Goal: Task Accomplishment & Management: Use online tool/utility

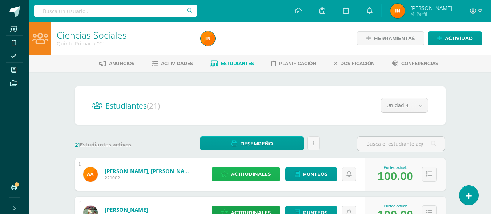
click at [227, 173] on icon at bounding box center [224, 174] width 7 height 6
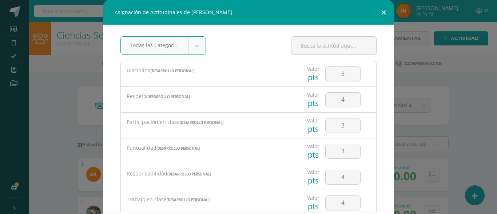
click at [382, 13] on button at bounding box center [383, 12] width 21 height 25
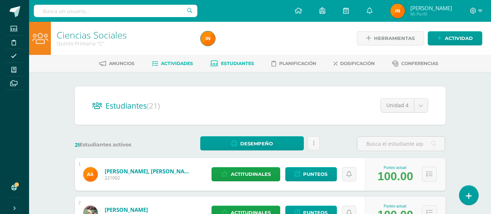
click at [178, 64] on span "Actividades" at bounding box center [177, 63] width 32 height 5
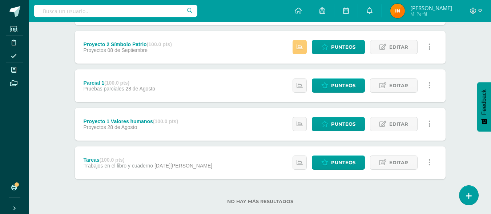
scroll to position [210, 0]
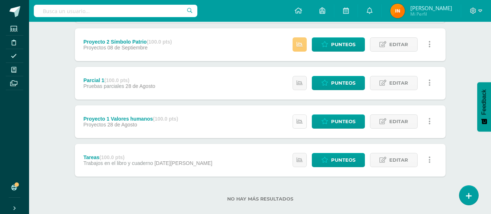
click at [305, 121] on link at bounding box center [300, 122] width 14 height 14
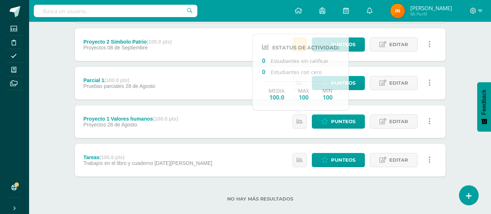
click at [452, 55] on div "Unidad 4 Unidad 1 Unidad 2 Unidad 3 Unidad 4 Resumen de unidad Descargar como H…" at bounding box center [260, 43] width 400 height 363
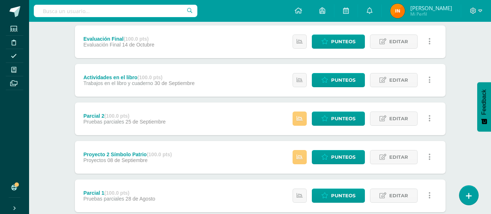
scroll to position [0, 0]
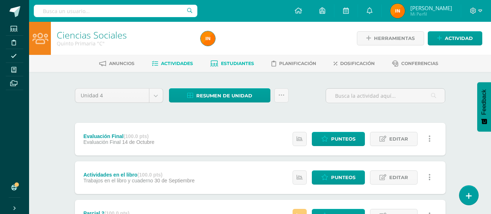
click at [249, 63] on span "Estudiantes" at bounding box center [237, 63] width 33 height 5
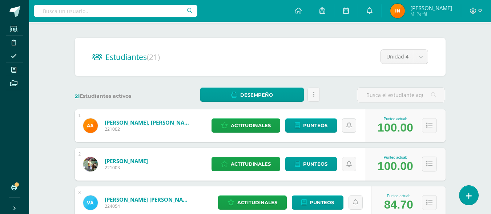
scroll to position [52, 0]
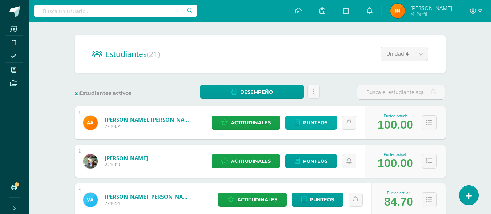
drag, startPoint x: 396, startPoint y: 137, endPoint x: 301, endPoint y: 117, distance: 96.9
click at [313, 133] on div "1 Ajcip Joaquín, Ana Valeria 221002 Punteo actual: 100.00 Actitudinales Punteos…" at bounding box center [260, 123] width 371 height 33
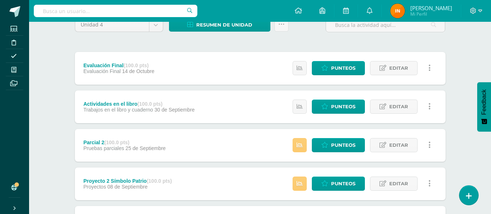
scroll to position [72, 0]
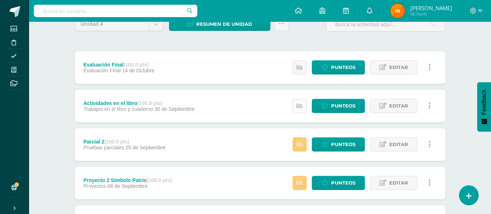
click at [300, 107] on icon at bounding box center [300, 106] width 6 height 6
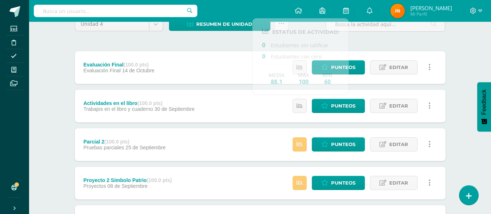
click at [282, 116] on div "Punteos Editar Historial de actividad Eliminar Historial de actividad ¿Estás se…" at bounding box center [364, 106] width 164 height 33
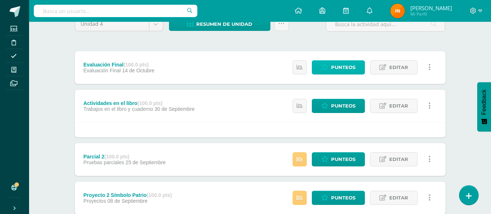
click at [328, 65] on icon at bounding box center [324, 67] width 7 height 6
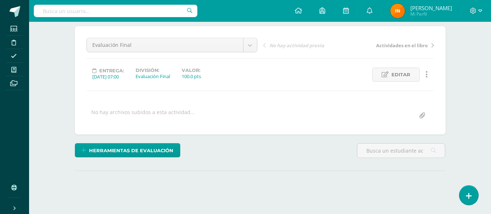
scroll to position [114, 0]
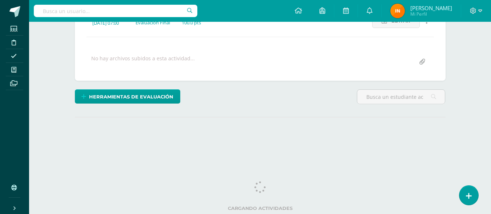
click at [491, 107] on html "Estudiantes Disciplina Asistencia Mis cursos Archivos Soporte Ayuda Reportar un…" at bounding box center [245, 30] width 491 height 288
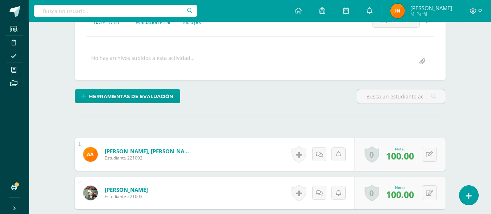
scroll to position [115, 0]
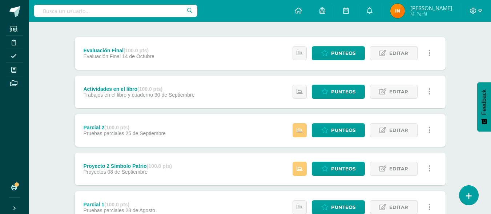
scroll to position [40, 0]
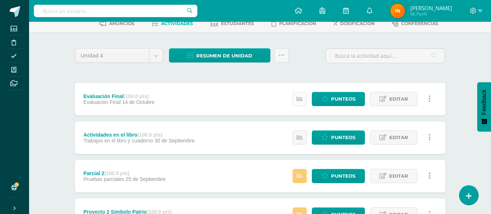
click at [298, 104] on link at bounding box center [300, 99] width 14 height 14
click at [337, 100] on span "Punteos" at bounding box center [343, 98] width 24 height 13
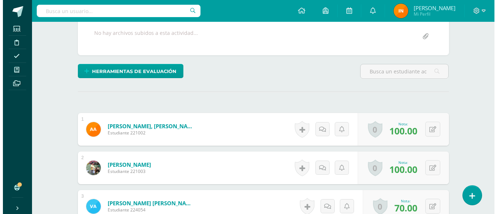
scroll to position [140, 0]
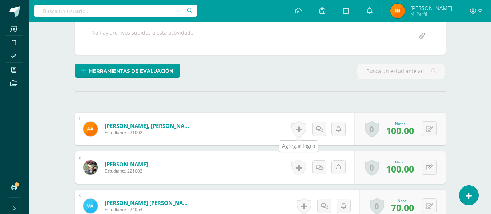
click at [300, 128] on link at bounding box center [299, 129] width 15 height 17
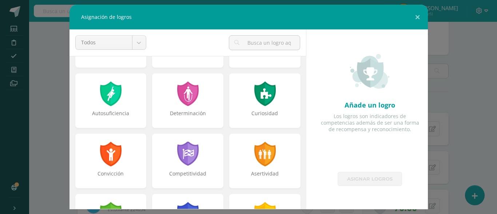
scroll to position [53, 0]
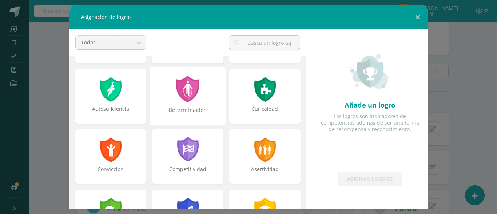
click at [191, 99] on div at bounding box center [187, 89] width 25 height 27
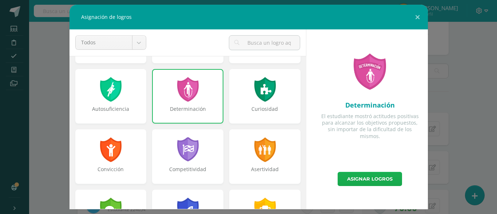
click at [372, 180] on link "Asignar logros" at bounding box center [369, 179] width 64 height 14
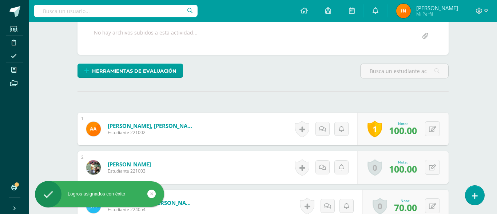
drag, startPoint x: 372, startPoint y: 180, endPoint x: 319, endPoint y: 151, distance: 60.3
click at [319, 151] on div "Añade un logro Los logros son indicadores de competencias además de ser una for…" at bounding box center [357, 118] width 109 height 162
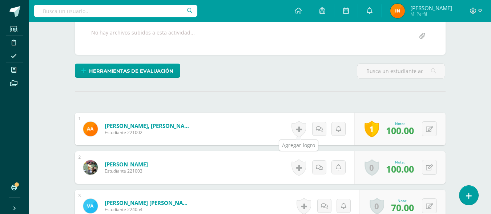
click at [298, 129] on link at bounding box center [299, 129] width 15 height 17
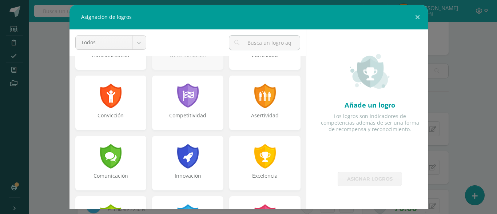
scroll to position [108, 0]
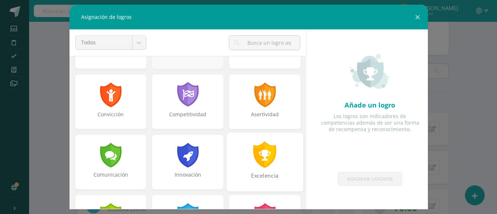
click at [257, 169] on div "Excelencia" at bounding box center [264, 162] width 76 height 59
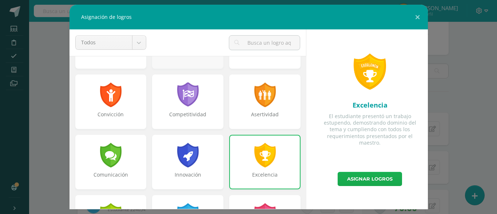
click at [372, 179] on link "Asignar logros" at bounding box center [369, 179] width 64 height 14
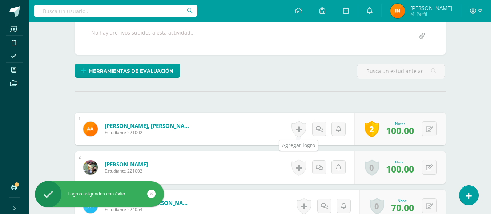
click at [301, 131] on link at bounding box center [299, 129] width 15 height 17
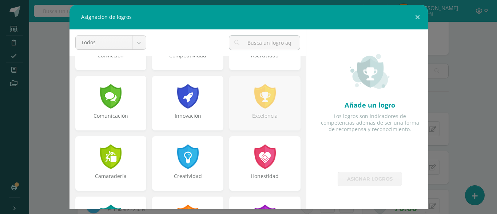
scroll to position [178, 0]
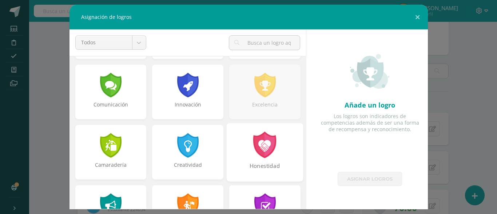
click at [262, 143] on div at bounding box center [264, 145] width 25 height 27
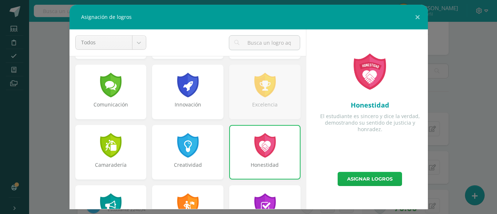
click at [360, 183] on link "Asignar logros" at bounding box center [369, 179] width 64 height 14
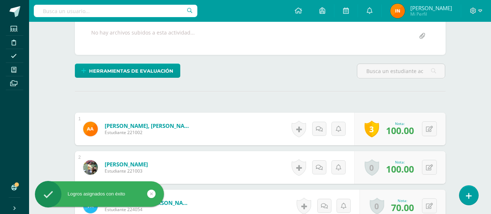
click at [367, 129] on link "3" at bounding box center [372, 129] width 15 height 17
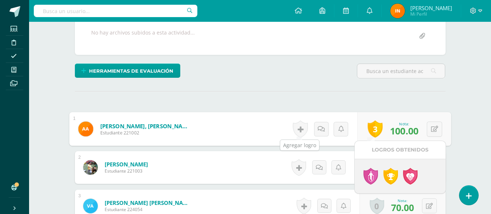
click at [305, 129] on link at bounding box center [300, 129] width 15 height 17
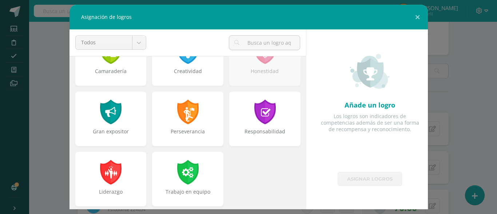
scroll to position [276, 0]
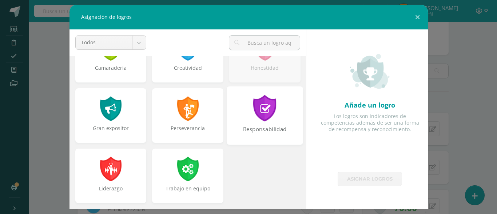
click at [252, 126] on div "Responsabilidad" at bounding box center [264, 133] width 75 height 16
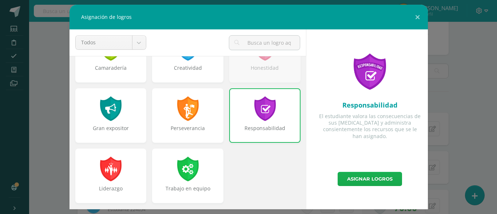
click at [358, 179] on link "Asignar logros" at bounding box center [369, 179] width 64 height 14
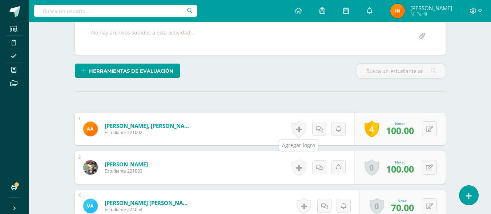
click at [297, 132] on link at bounding box center [299, 129] width 15 height 17
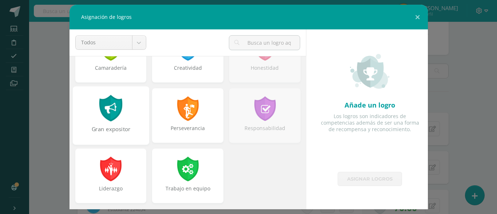
click at [121, 127] on div "Gran expositor" at bounding box center [110, 133] width 75 height 16
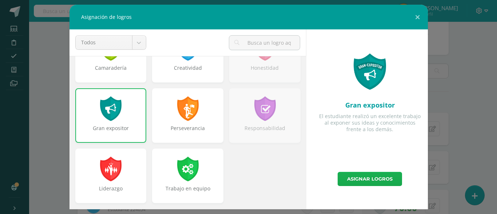
click at [378, 180] on link "Asignar logros" at bounding box center [369, 179] width 64 height 14
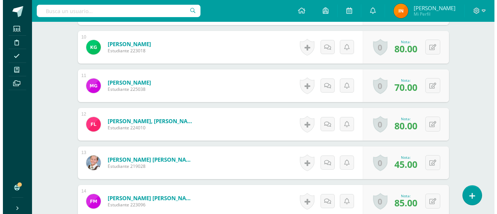
scroll to position [571, 0]
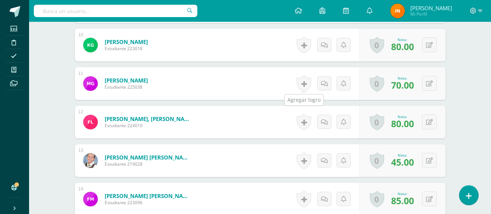
click at [299, 84] on link at bounding box center [304, 83] width 15 height 17
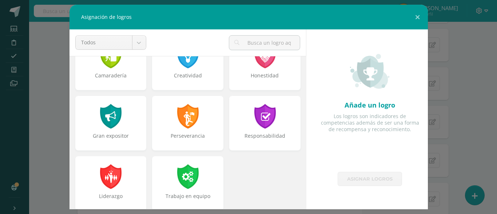
scroll to position [276, 0]
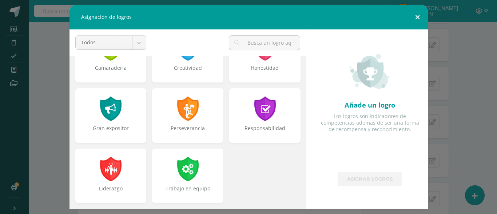
click at [413, 16] on button at bounding box center [417, 17] width 21 height 25
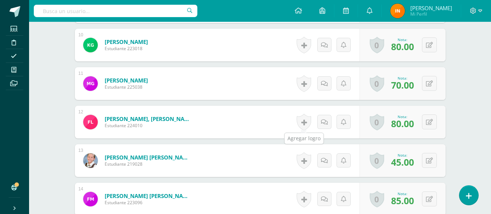
click at [305, 119] on link at bounding box center [304, 122] width 15 height 17
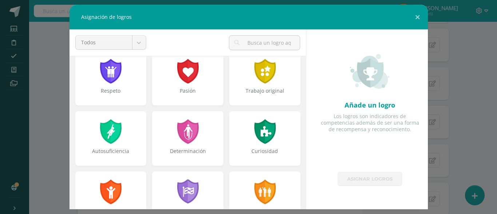
scroll to position [12, 0]
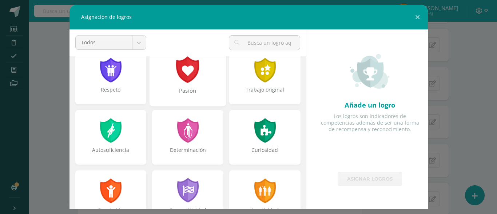
click at [201, 94] on div "Pasión" at bounding box center [187, 95] width 75 height 16
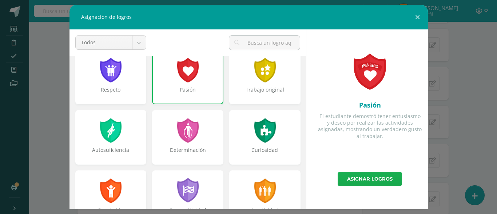
click at [356, 176] on link "Asignar logros" at bounding box center [369, 179] width 64 height 14
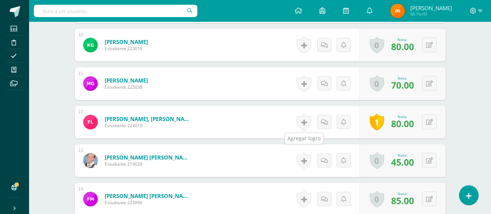
click at [305, 123] on link at bounding box center [304, 122] width 15 height 17
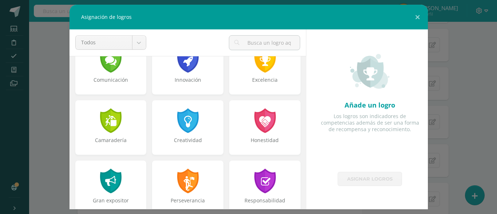
scroll to position [205, 0]
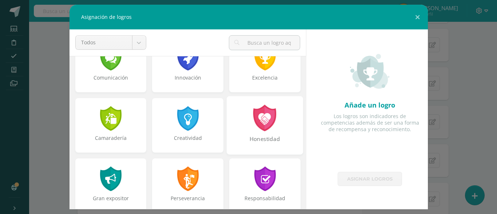
click at [256, 121] on div at bounding box center [264, 118] width 25 height 27
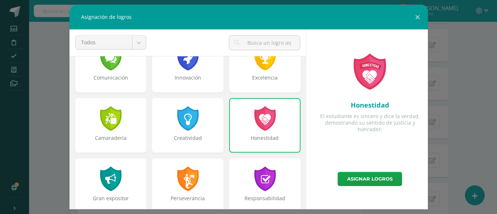
click at [256, 121] on div at bounding box center [264, 118] width 23 height 25
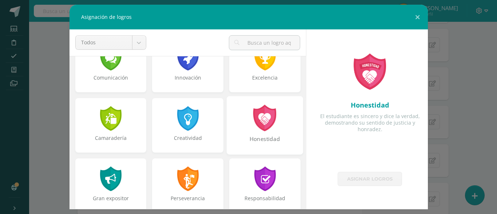
click at [281, 135] on div "Honestidad" at bounding box center [264, 143] width 75 height 16
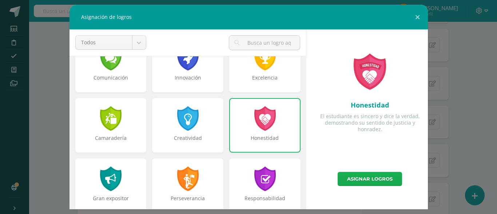
click at [369, 181] on link "Asignar logros" at bounding box center [369, 179] width 64 height 14
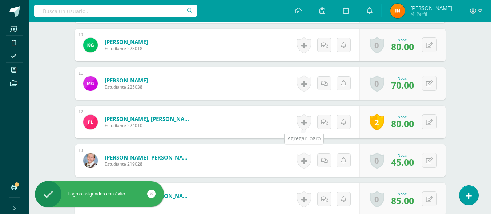
click at [302, 123] on link at bounding box center [304, 122] width 15 height 17
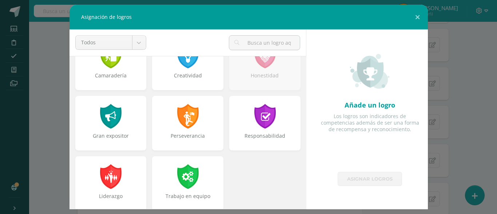
scroll to position [276, 0]
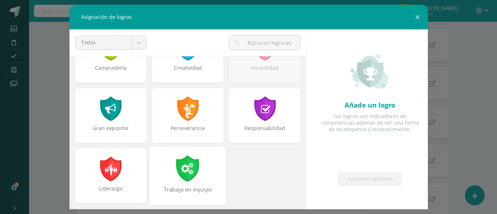
click at [182, 179] on div at bounding box center [187, 168] width 25 height 27
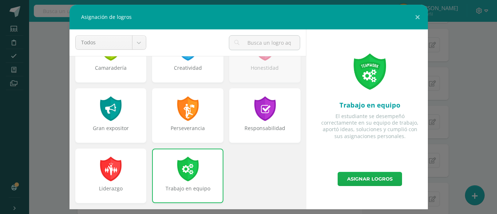
click at [366, 178] on link "Asignar logros" at bounding box center [369, 179] width 64 height 14
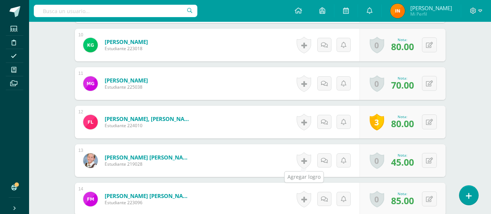
click at [305, 161] on link at bounding box center [304, 160] width 15 height 17
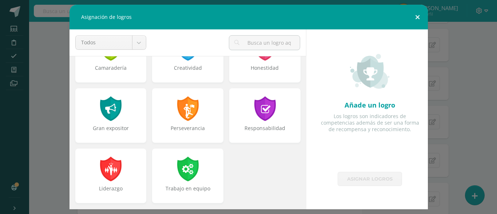
click at [416, 19] on button at bounding box center [417, 17] width 21 height 25
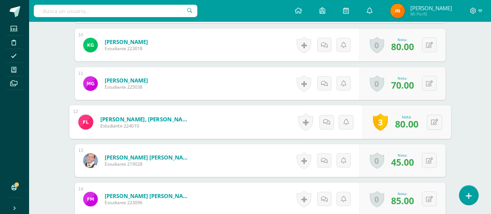
click at [369, 125] on div "3 Fernanda Isabella ganó el logro: Trabajo en equipo Asignado por Ingrid Ponce …" at bounding box center [406, 122] width 89 height 34
click at [376, 123] on link "3" at bounding box center [380, 122] width 15 height 17
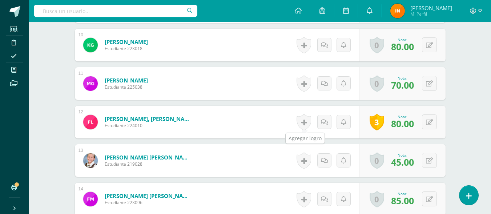
click at [308, 124] on link at bounding box center [304, 122] width 15 height 17
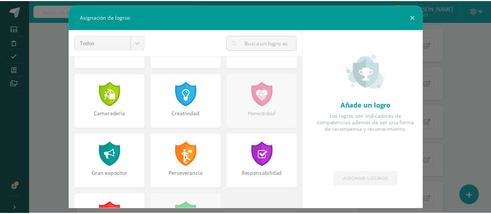
scroll to position [229, 0]
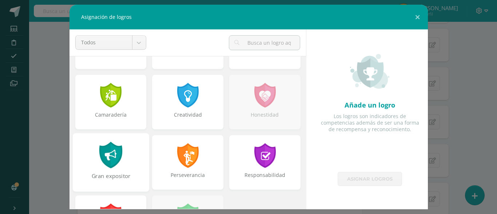
click at [128, 164] on div "Gran expositor" at bounding box center [110, 162] width 76 height 59
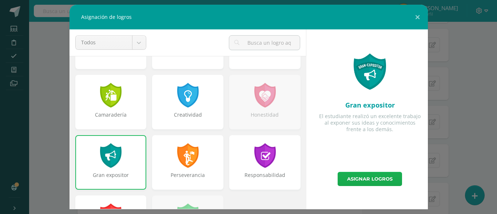
click at [374, 182] on link "Asignar logros" at bounding box center [369, 179] width 64 height 14
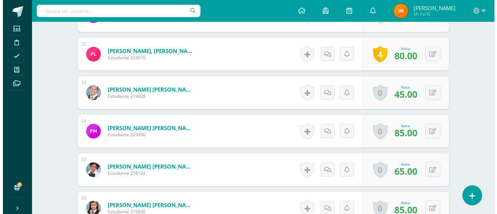
scroll to position [641, 0]
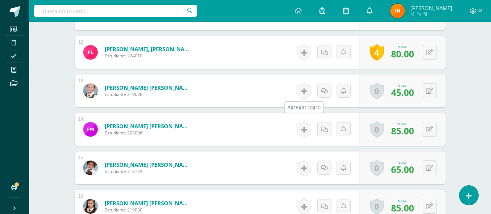
click at [304, 90] on link at bounding box center [304, 91] width 15 height 17
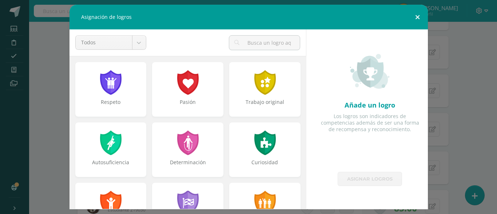
click at [418, 18] on button at bounding box center [417, 17] width 21 height 25
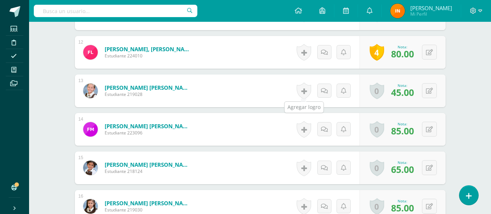
click at [304, 89] on link at bounding box center [304, 91] width 15 height 17
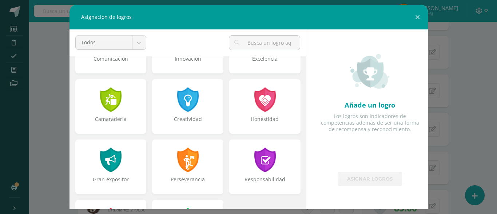
scroll to position [225, 0]
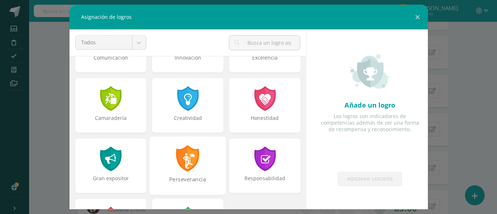
click at [201, 162] on div "Perseverancia" at bounding box center [187, 165] width 76 height 59
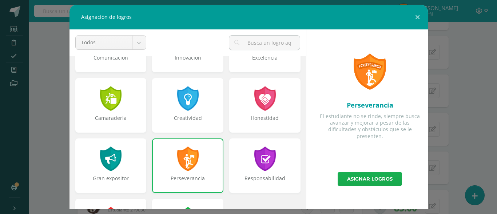
click at [361, 176] on link "Asignar logros" at bounding box center [369, 179] width 64 height 14
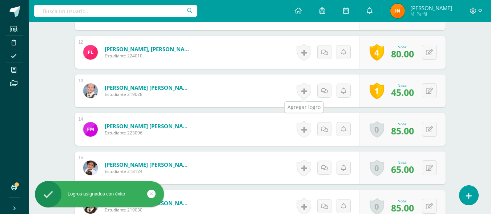
click at [301, 91] on link at bounding box center [304, 91] width 15 height 17
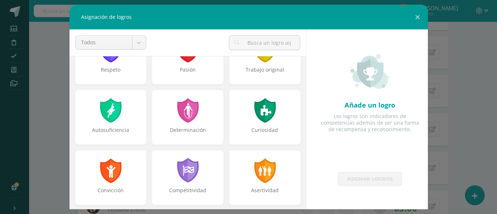
scroll to position [1, 0]
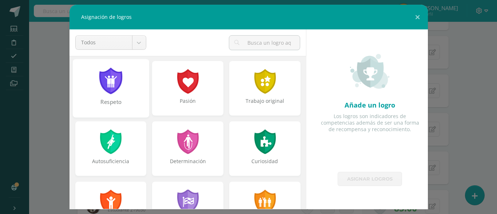
click at [105, 101] on div "Respeto" at bounding box center [110, 106] width 75 height 16
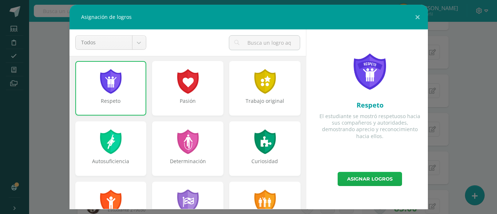
click at [354, 179] on link "Asignar logros" at bounding box center [369, 179] width 64 height 14
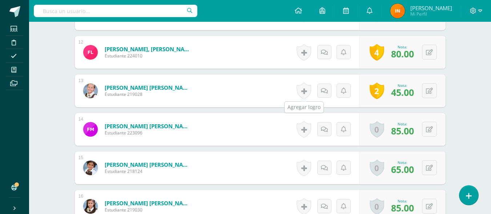
click at [300, 93] on link at bounding box center [304, 91] width 15 height 17
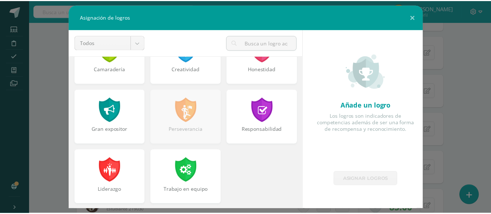
scroll to position [276, 0]
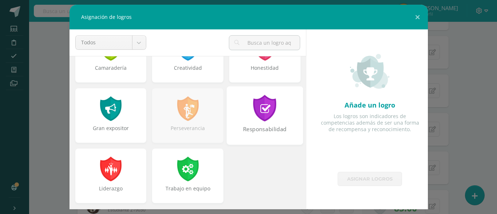
click at [280, 127] on div "Responsabilidad" at bounding box center [264, 133] width 75 height 16
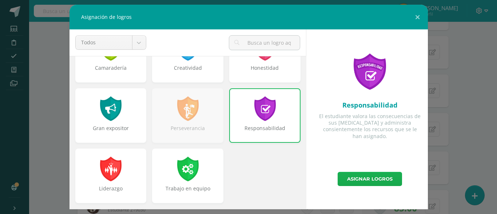
click at [390, 179] on link "Asignar logros" at bounding box center [369, 179] width 64 height 14
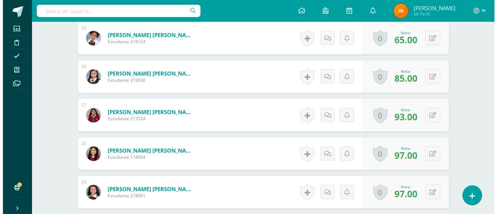
scroll to position [776, 0]
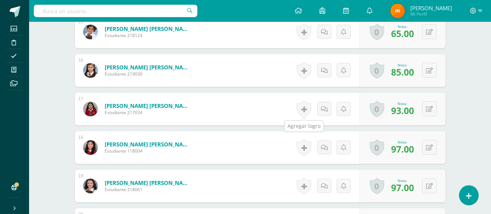
click at [305, 109] on link at bounding box center [304, 109] width 15 height 17
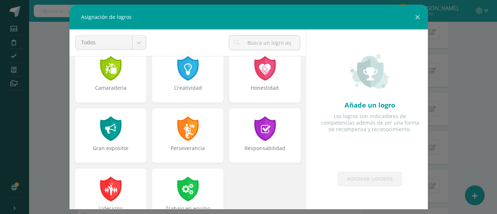
scroll to position [276, 0]
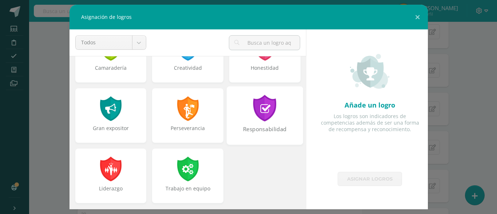
click at [258, 113] on div at bounding box center [264, 108] width 25 height 27
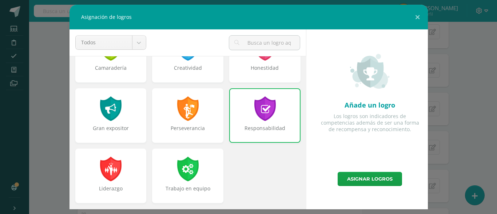
click at [258, 113] on div at bounding box center [264, 108] width 23 height 25
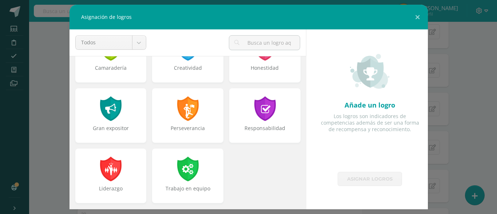
click at [357, 177] on link "Asignar logros" at bounding box center [369, 179] width 64 height 14
click at [286, 134] on div "Responsabilidad" at bounding box center [264, 133] width 75 height 16
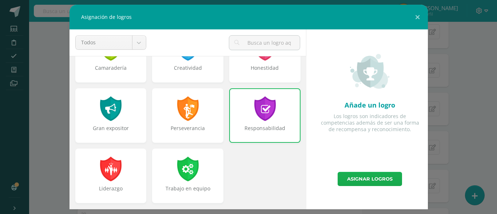
click at [375, 179] on link "Asignar logros" at bounding box center [369, 179] width 64 height 14
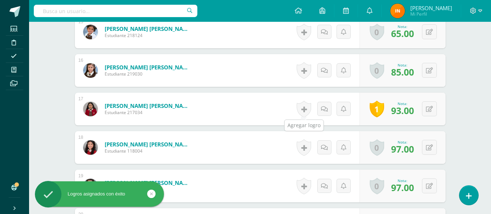
click at [301, 112] on link at bounding box center [304, 109] width 15 height 17
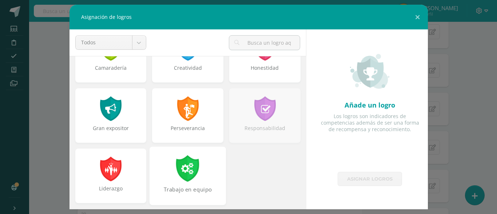
click at [191, 184] on div "Trabajo en equipo" at bounding box center [187, 175] width 76 height 59
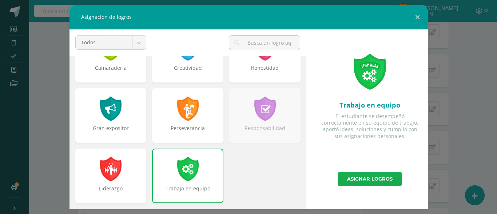
click at [354, 178] on link "Asignar logros" at bounding box center [369, 179] width 64 height 14
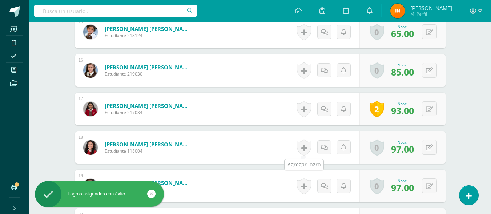
click at [305, 150] on link at bounding box center [304, 147] width 15 height 17
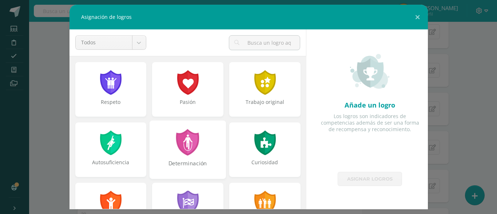
click at [186, 136] on div at bounding box center [187, 142] width 25 height 27
click at [197, 144] on div "Determinación" at bounding box center [187, 149] width 76 height 59
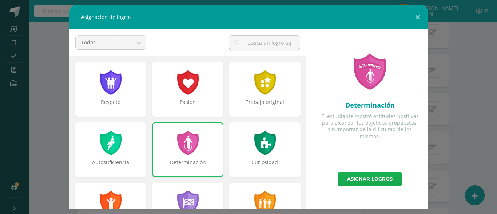
click at [367, 177] on link "Asignar logros" at bounding box center [369, 179] width 64 height 14
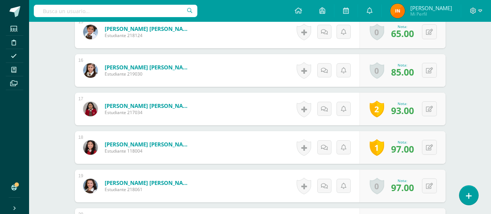
click at [305, 145] on link at bounding box center [304, 147] width 15 height 17
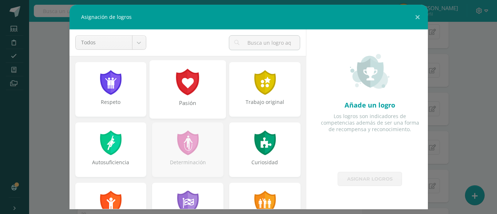
click at [161, 108] on div "Pasión" at bounding box center [187, 107] width 75 height 16
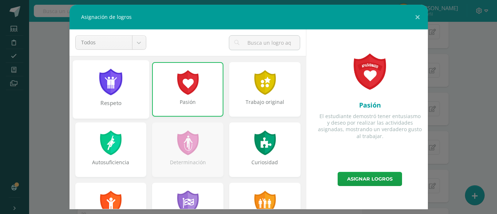
click at [139, 107] on div "Respeto" at bounding box center [110, 107] width 75 height 16
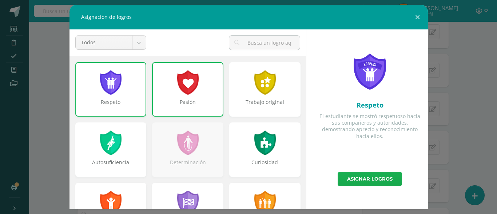
click at [372, 180] on link "Asignar logros" at bounding box center [369, 179] width 64 height 14
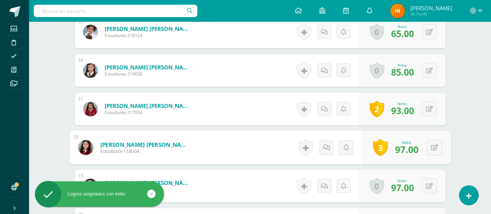
click at [373, 144] on link "3" at bounding box center [380, 147] width 15 height 17
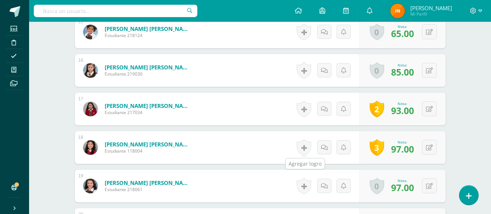
click at [305, 149] on link at bounding box center [304, 147] width 15 height 17
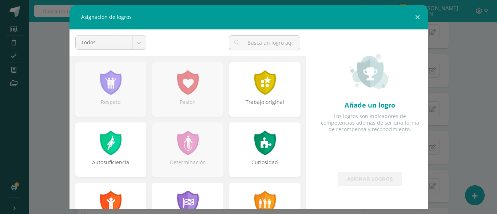
scroll to position [1, 0]
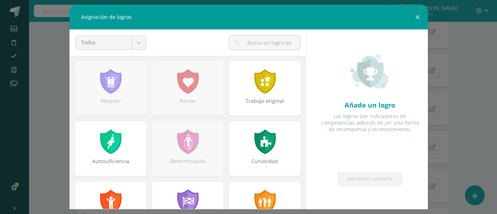
click at [210, 93] on div "Pasión" at bounding box center [187, 88] width 71 height 55
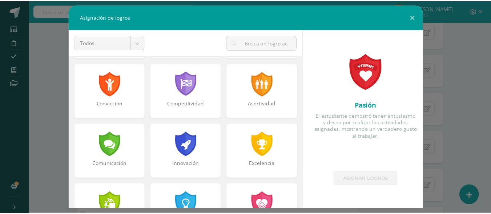
scroll to position [155, 0]
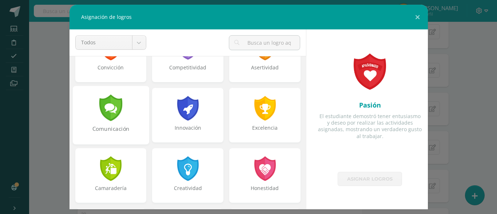
click at [101, 124] on div "Comunicación" at bounding box center [110, 115] width 76 height 59
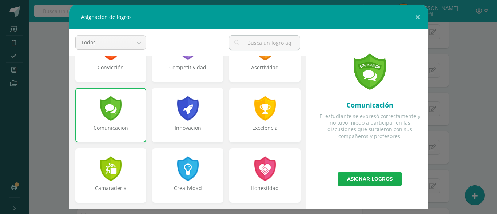
click at [366, 179] on link "Asignar logros" at bounding box center [369, 179] width 64 height 14
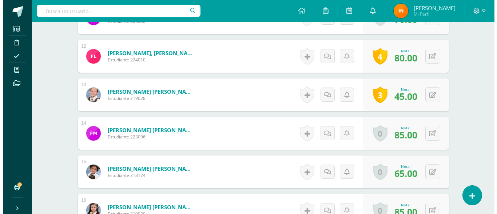
scroll to position [630, 0]
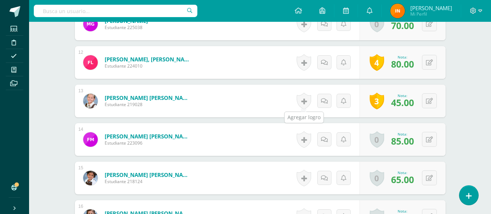
click at [305, 100] on link at bounding box center [304, 101] width 15 height 17
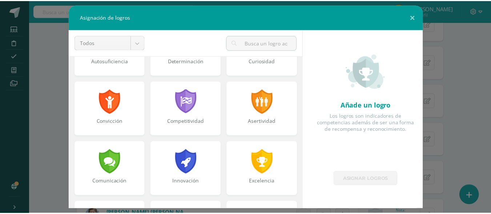
scroll to position [106, 0]
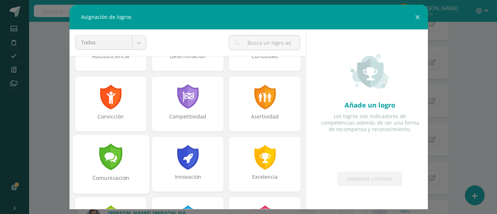
click at [140, 157] on div "Comunicación" at bounding box center [110, 164] width 76 height 59
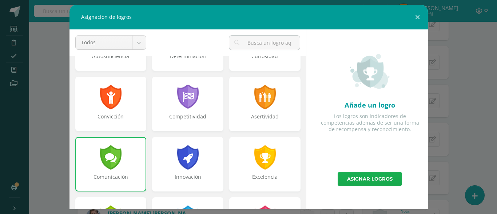
click at [374, 178] on link "Asignar logros" at bounding box center [369, 179] width 64 height 14
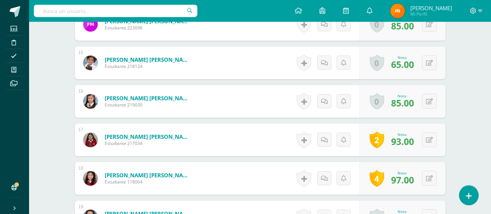
scroll to position [748, 0]
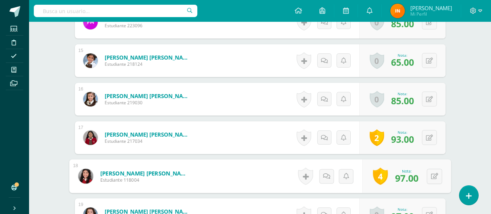
click at [377, 177] on link "4" at bounding box center [380, 176] width 15 height 17
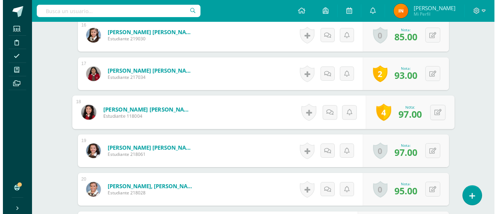
scroll to position [814, 0]
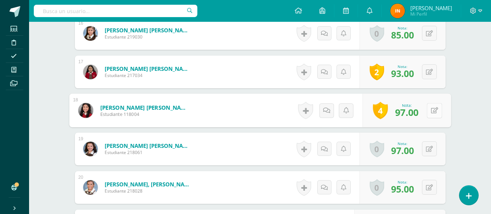
click at [432, 111] on icon at bounding box center [434, 110] width 7 height 6
click at [415, 113] on icon at bounding box center [415, 113] width 7 height 6
click at [374, 108] on link "4" at bounding box center [380, 110] width 15 height 17
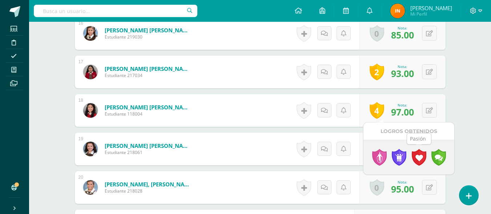
click at [421, 155] on link at bounding box center [419, 157] width 15 height 17
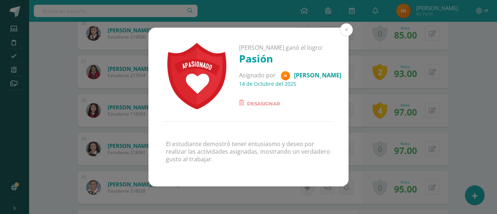
click at [271, 104] on span "Desasignar" at bounding box center [263, 103] width 33 height 9
click at [261, 104] on span "Desasignar" at bounding box center [263, 103] width 33 height 9
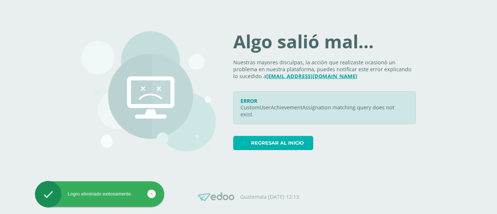
click at [286, 137] on span "Regresar al inicio" at bounding box center [277, 142] width 53 height 13
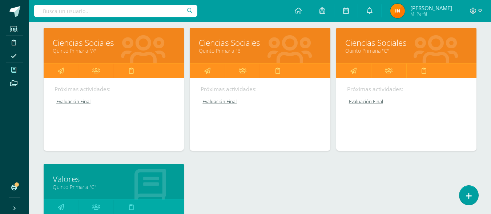
scroll to position [494, 0]
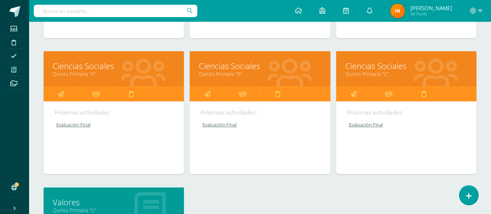
click at [422, 65] on link "Ciencias Sociales" at bounding box center [406, 65] width 122 height 11
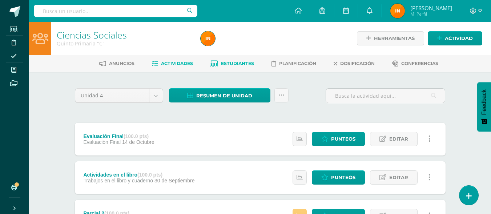
click at [236, 65] on span "Estudiantes" at bounding box center [237, 63] width 33 height 5
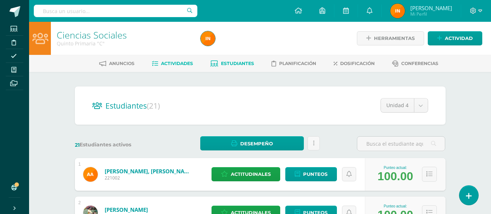
click at [177, 63] on span "Actividades" at bounding box center [177, 63] width 32 height 5
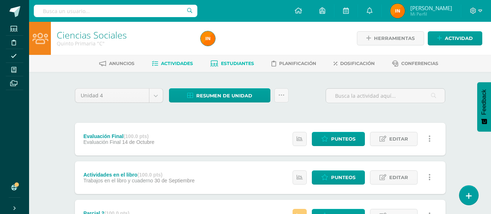
click at [240, 61] on span "Estudiantes" at bounding box center [237, 63] width 33 height 5
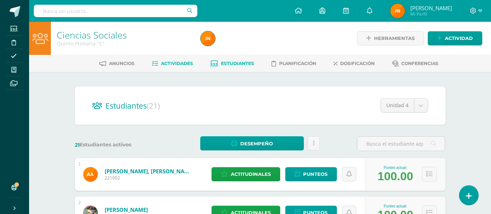
click at [177, 63] on span "Actividades" at bounding box center [177, 63] width 32 height 5
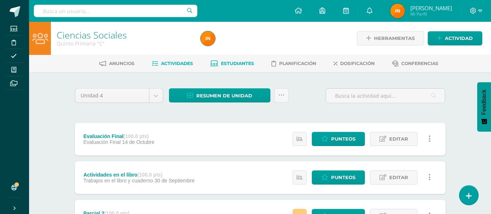
click at [236, 59] on link "Estudiantes" at bounding box center [232, 64] width 44 height 12
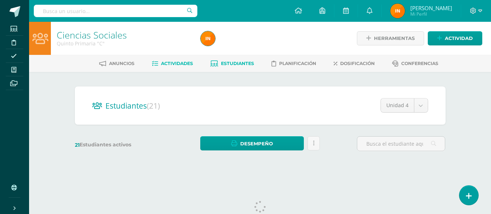
click at [182, 61] on span "Actividades" at bounding box center [177, 63] width 32 height 5
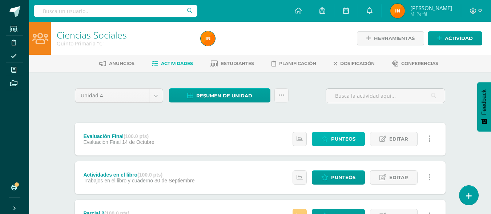
click at [341, 140] on span "Punteos" at bounding box center [343, 138] width 24 height 13
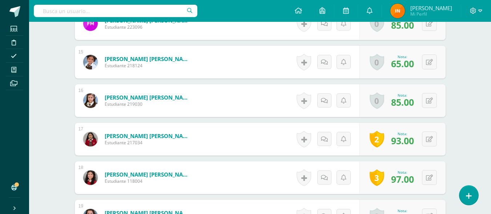
scroll to position [750, 0]
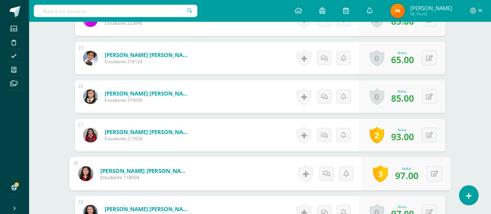
click at [373, 173] on link "3" at bounding box center [380, 173] width 15 height 17
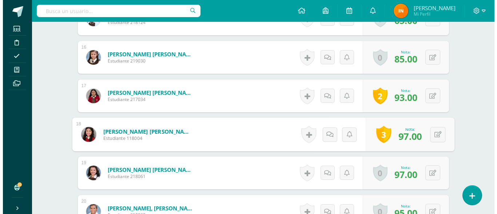
scroll to position [791, 0]
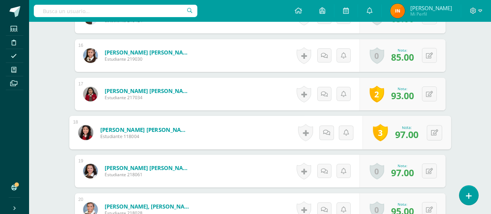
click at [377, 133] on link "3" at bounding box center [380, 132] width 15 height 17
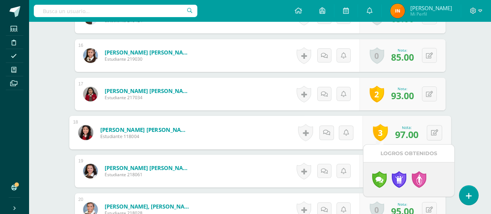
click at [315, 140] on div "Historial de actividad No hay historial para esta actividad Agregar Comentarios…" at bounding box center [328, 133] width 67 height 34
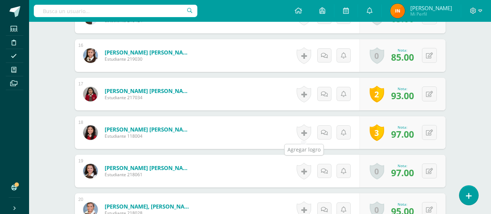
click at [303, 135] on link at bounding box center [304, 132] width 15 height 17
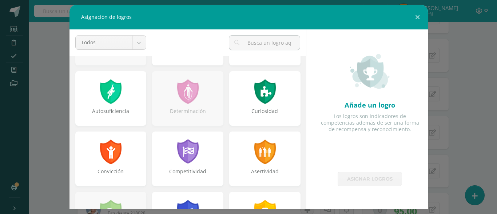
scroll to position [52, 0]
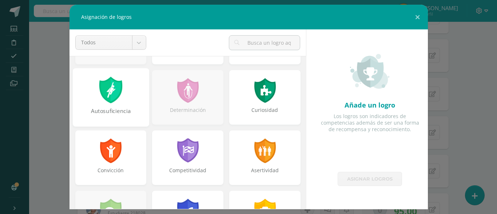
click at [137, 104] on div "Autosuficiencia" at bounding box center [110, 97] width 76 height 59
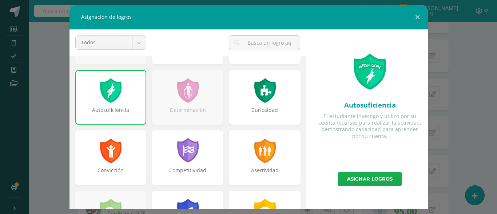
click at [365, 178] on link "Asignar logros" at bounding box center [369, 179] width 64 height 14
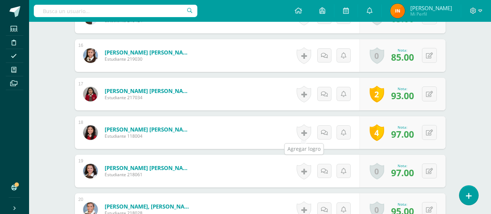
click at [302, 136] on link at bounding box center [304, 132] width 15 height 17
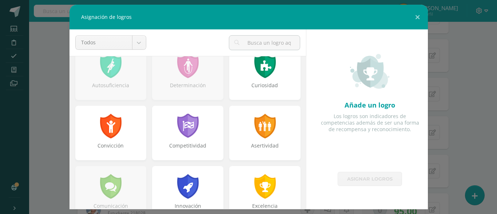
scroll to position [79, 0]
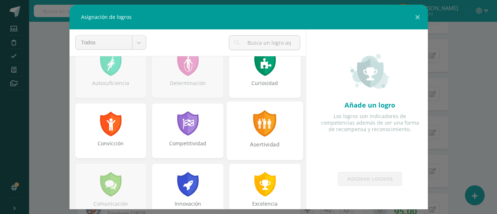
click at [274, 134] on div "Asertividad" at bounding box center [264, 130] width 76 height 59
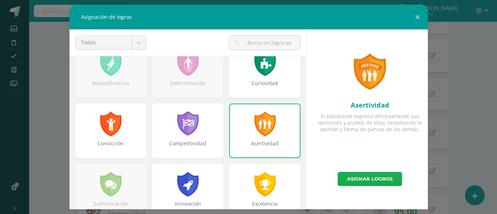
click at [354, 175] on link "Asignar logros" at bounding box center [369, 179] width 64 height 14
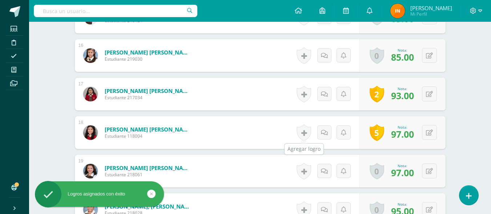
click at [303, 132] on link at bounding box center [304, 132] width 15 height 17
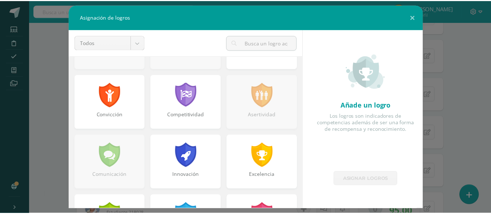
scroll to position [113, 0]
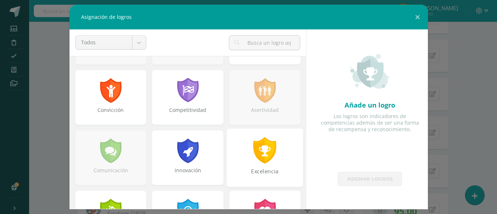
click at [276, 154] on div "Excelencia" at bounding box center [264, 157] width 76 height 59
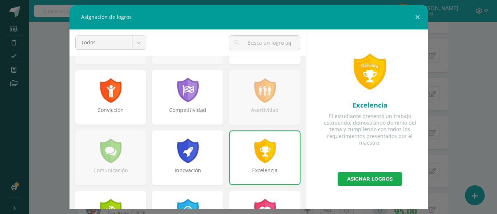
click at [378, 181] on link "Asignar logros" at bounding box center [369, 179] width 64 height 14
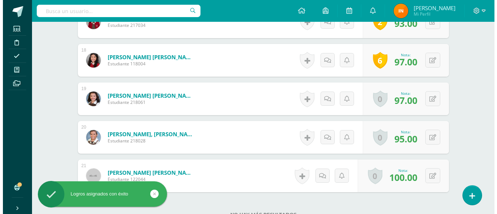
scroll to position [868, 0]
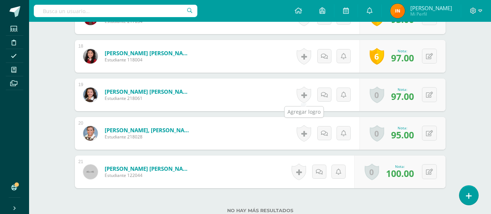
click at [302, 98] on link at bounding box center [304, 95] width 15 height 17
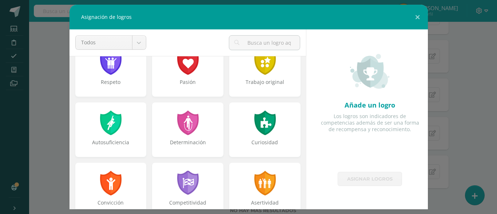
scroll to position [0, 0]
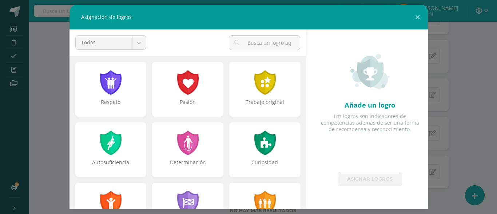
drag, startPoint x: 312, startPoint y: 72, endPoint x: 310, endPoint y: 99, distance: 27.3
click at [310, 99] on div "Añade un logro Los logros son indicadores de competencias además de ser una for…" at bounding box center [369, 119] width 121 height 180
click at [414, 20] on button at bounding box center [417, 17] width 21 height 25
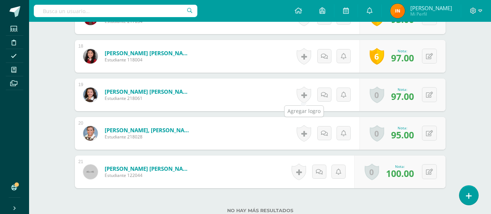
click at [305, 92] on link at bounding box center [304, 95] width 15 height 17
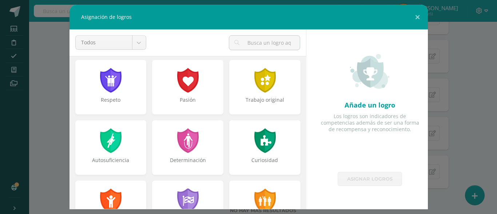
scroll to position [5, 0]
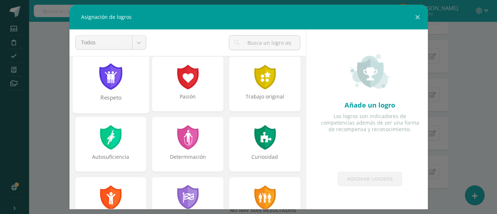
click at [96, 95] on div "Respeto" at bounding box center [110, 102] width 75 height 16
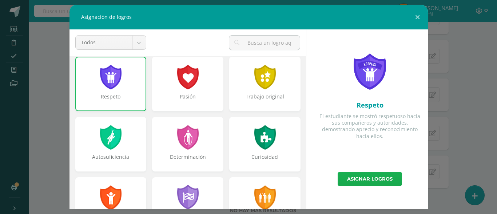
click at [346, 177] on link "Asignar logros" at bounding box center [369, 179] width 64 height 14
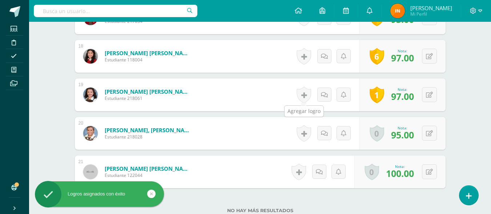
click at [304, 93] on link at bounding box center [304, 95] width 15 height 17
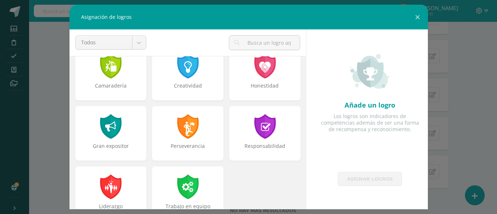
scroll to position [276, 0]
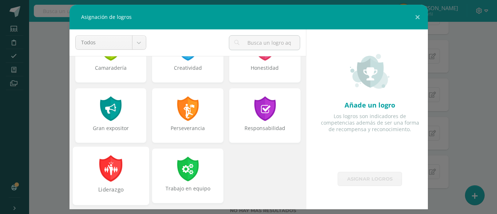
click at [129, 169] on div "Liderazgo" at bounding box center [110, 175] width 76 height 59
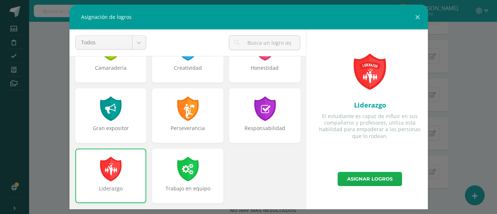
click at [360, 181] on link "Asignar logros" at bounding box center [369, 179] width 64 height 14
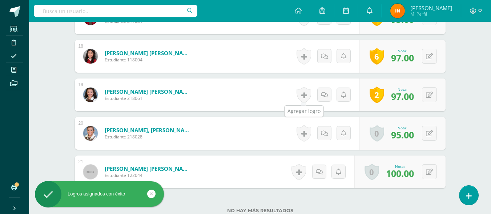
click at [299, 94] on link at bounding box center [304, 95] width 15 height 17
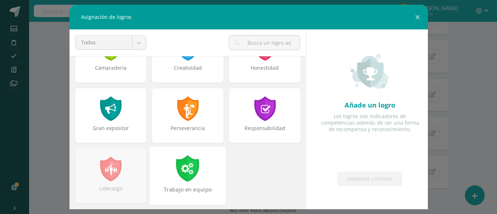
click at [211, 174] on div "Trabajo en equipo" at bounding box center [187, 175] width 76 height 59
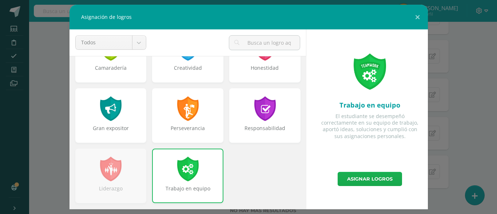
click at [355, 181] on link "Asignar logros" at bounding box center [369, 179] width 64 height 14
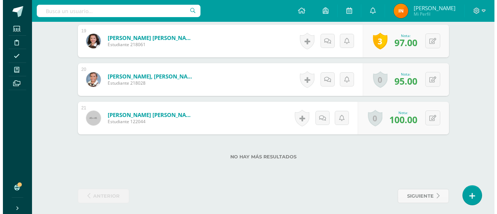
scroll to position [919, 0]
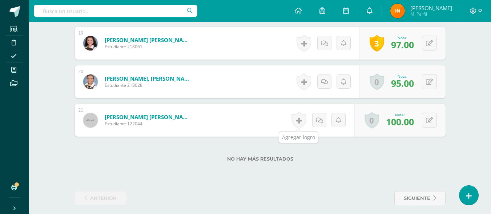
click at [298, 119] on link at bounding box center [299, 120] width 15 height 17
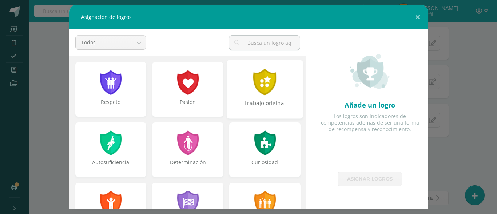
click at [252, 83] on div at bounding box center [264, 82] width 25 height 27
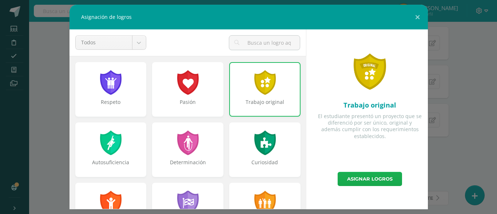
click at [375, 180] on link "Asignar logros" at bounding box center [369, 179] width 64 height 14
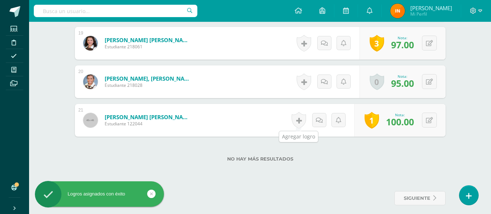
click at [294, 121] on link at bounding box center [299, 120] width 15 height 17
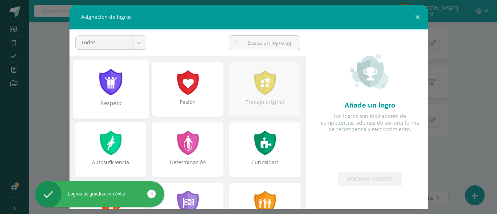
click at [127, 85] on div "Respeto" at bounding box center [110, 89] width 76 height 59
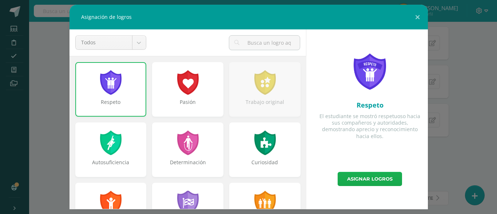
click at [351, 178] on link "Asignar logros" at bounding box center [369, 179] width 64 height 14
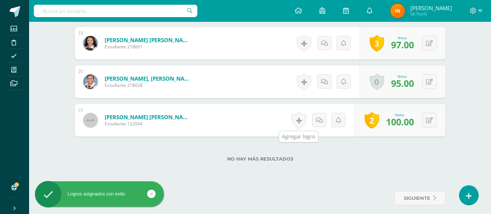
click at [299, 120] on link at bounding box center [299, 120] width 15 height 17
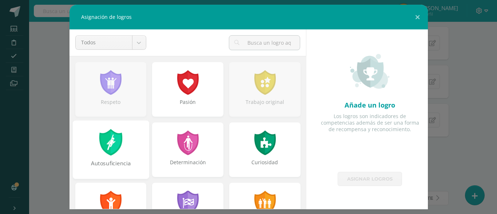
click at [101, 157] on div "Autosuficiencia" at bounding box center [110, 149] width 76 height 59
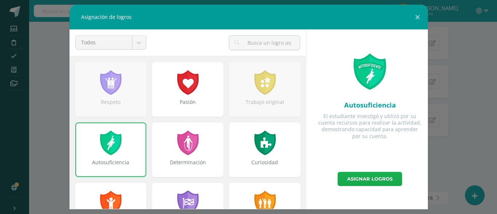
click at [366, 178] on link "Asignar logros" at bounding box center [369, 179] width 64 height 14
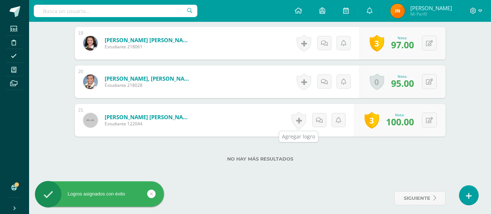
click at [300, 119] on link at bounding box center [299, 120] width 15 height 17
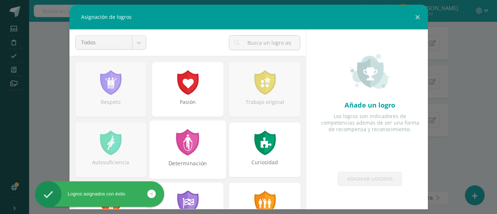
click at [186, 141] on div at bounding box center [187, 142] width 25 height 27
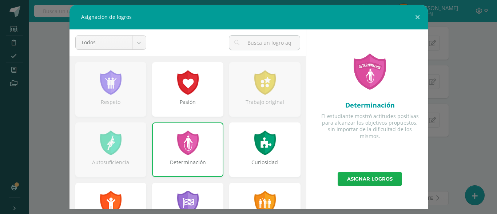
click at [378, 181] on link "Asignar logros" at bounding box center [369, 179] width 64 height 14
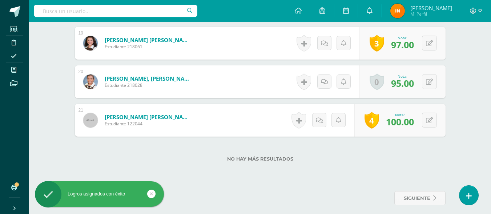
click at [301, 120] on link at bounding box center [299, 120] width 15 height 17
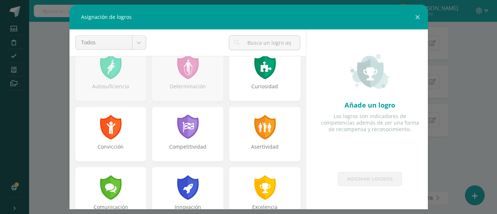
scroll to position [77, 0]
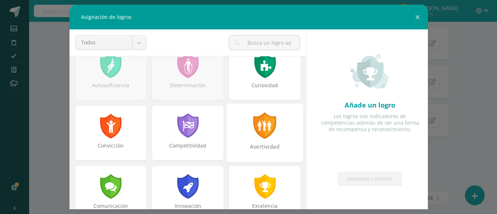
click at [267, 129] on div at bounding box center [264, 125] width 25 height 27
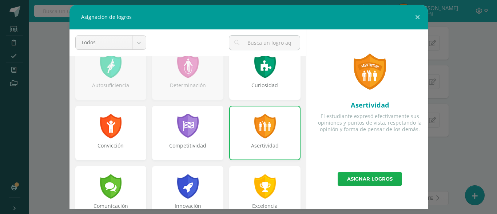
click at [369, 180] on link "Asignar logros" at bounding box center [369, 179] width 64 height 14
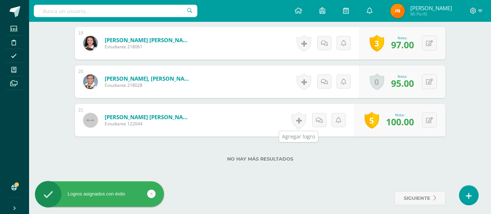
click at [301, 120] on link at bounding box center [299, 120] width 15 height 17
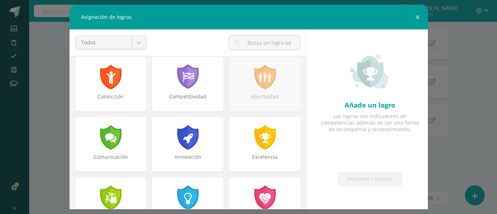
scroll to position [128, 0]
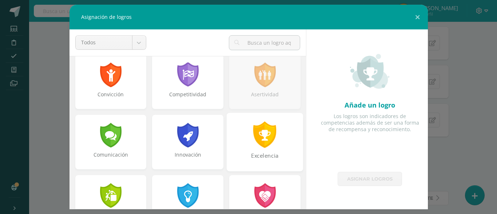
click at [269, 136] on div at bounding box center [264, 134] width 25 height 27
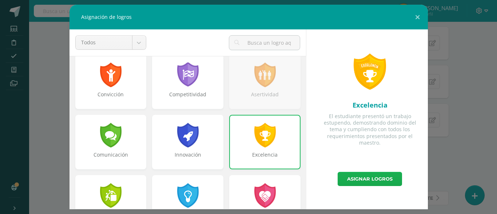
click at [375, 180] on link "Asignar logros" at bounding box center [369, 179] width 64 height 14
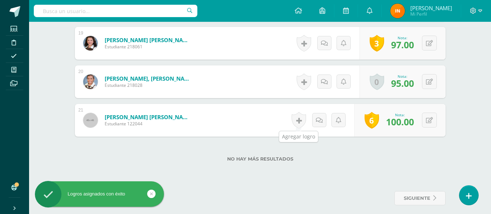
click at [298, 118] on link at bounding box center [299, 120] width 15 height 17
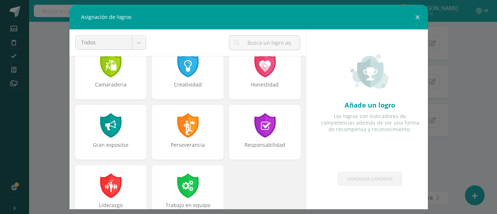
scroll to position [276, 0]
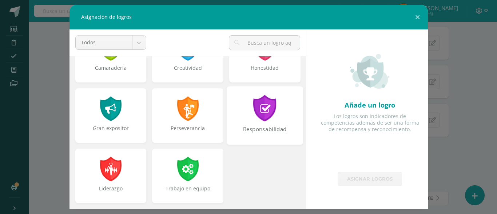
click at [281, 131] on div "Responsabilidad" at bounding box center [264, 133] width 75 height 16
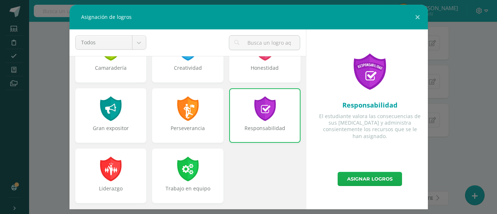
click at [366, 180] on link "Asignar logros" at bounding box center [369, 179] width 64 height 14
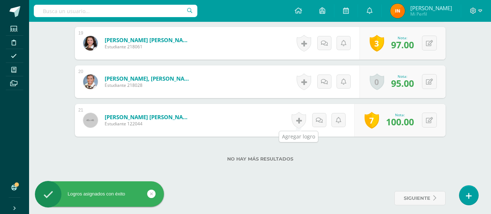
click at [298, 116] on link at bounding box center [299, 120] width 15 height 17
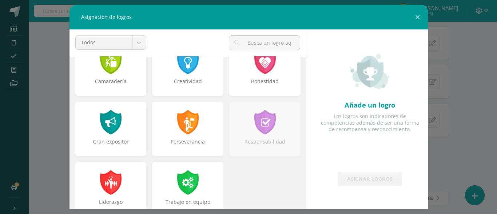
scroll to position [263, 0]
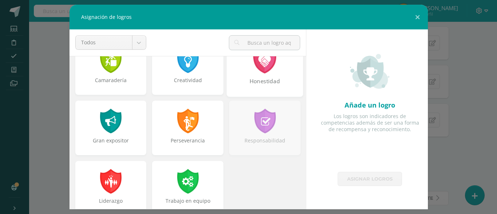
click at [242, 80] on div "Honestidad" at bounding box center [264, 85] width 75 height 16
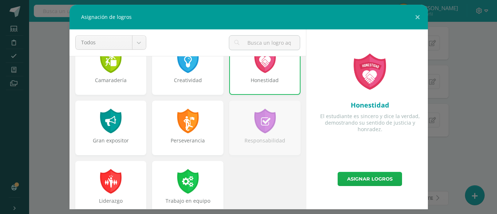
click at [356, 176] on link "Asignar logros" at bounding box center [369, 179] width 64 height 14
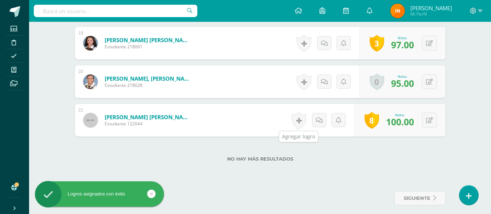
click at [299, 122] on link at bounding box center [299, 120] width 15 height 17
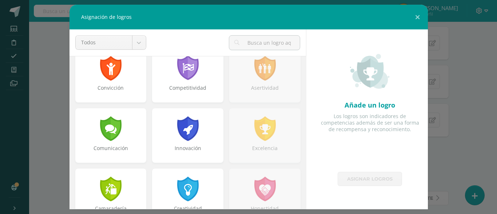
scroll to position [136, 0]
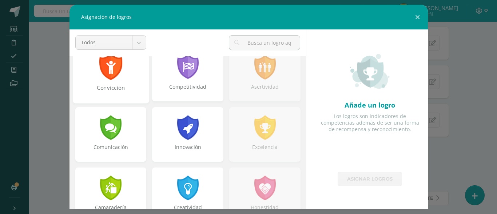
click at [122, 95] on div "Convicción" at bounding box center [110, 92] width 75 height 16
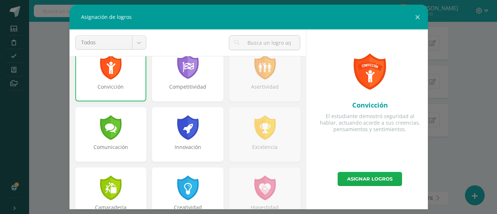
click at [346, 180] on link "Asignar logros" at bounding box center [369, 179] width 64 height 14
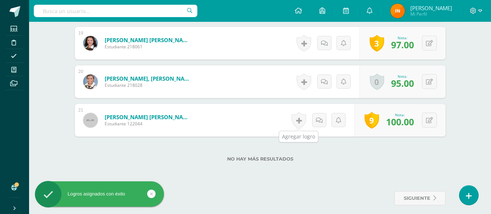
click at [298, 125] on link at bounding box center [299, 120] width 15 height 17
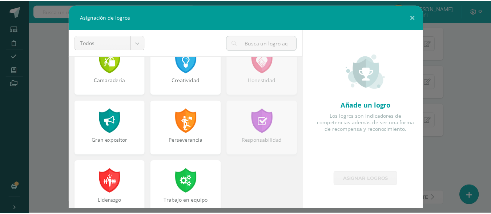
scroll to position [276, 0]
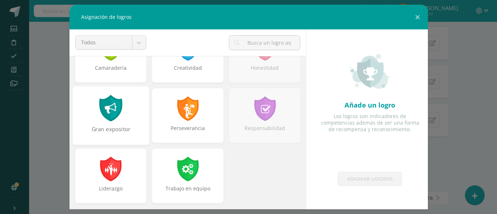
click at [115, 130] on div "Gran expositor" at bounding box center [110, 133] width 75 height 16
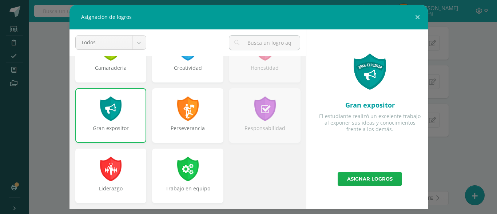
click at [354, 178] on link "Asignar logros" at bounding box center [369, 179] width 64 height 14
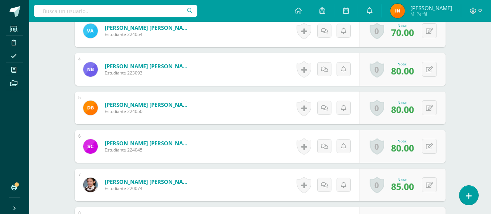
scroll to position [0, 0]
